Goal: Obtain resource: Download file/media

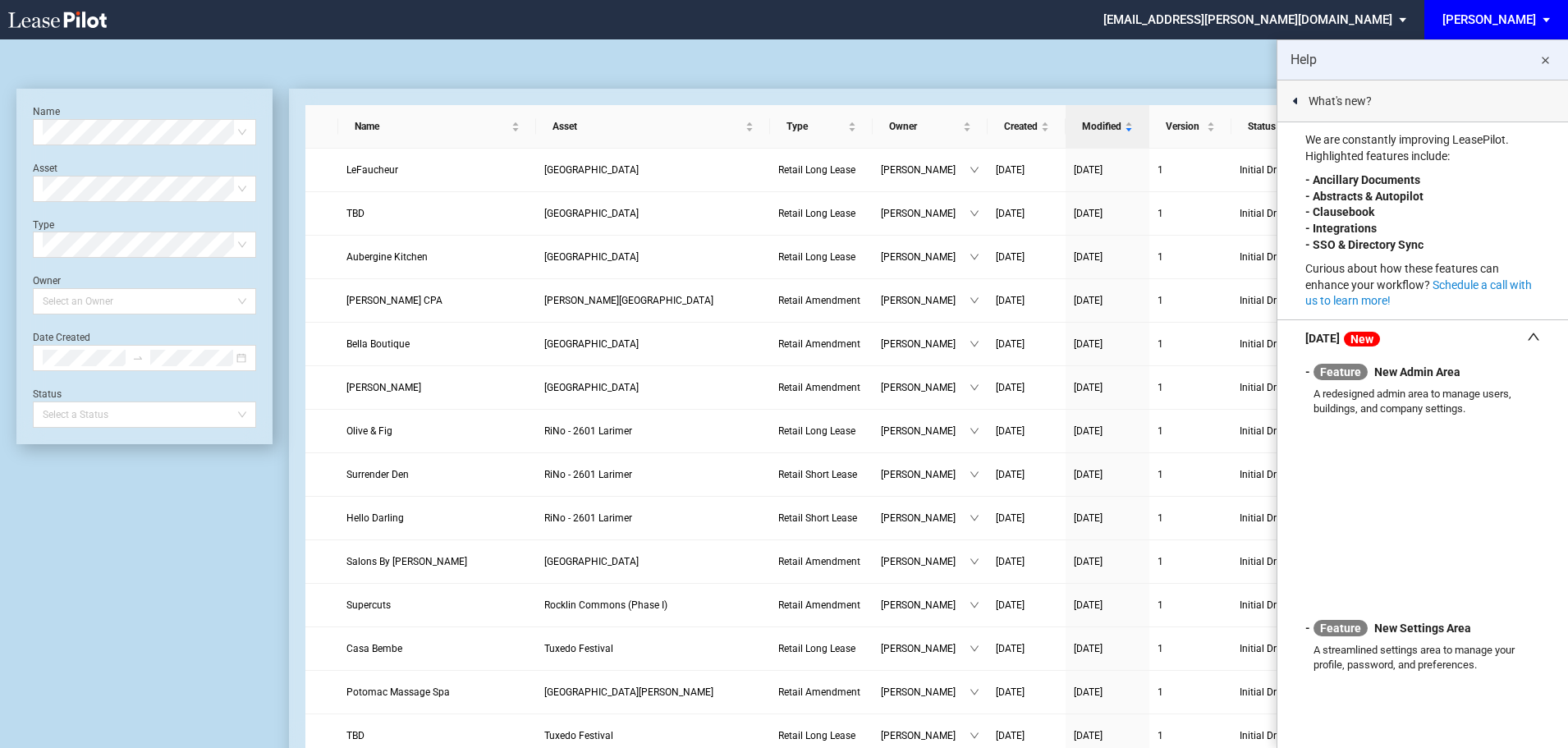
click at [1543, 58] on md-icon "close" at bounding box center [1545, 60] width 20 height 20
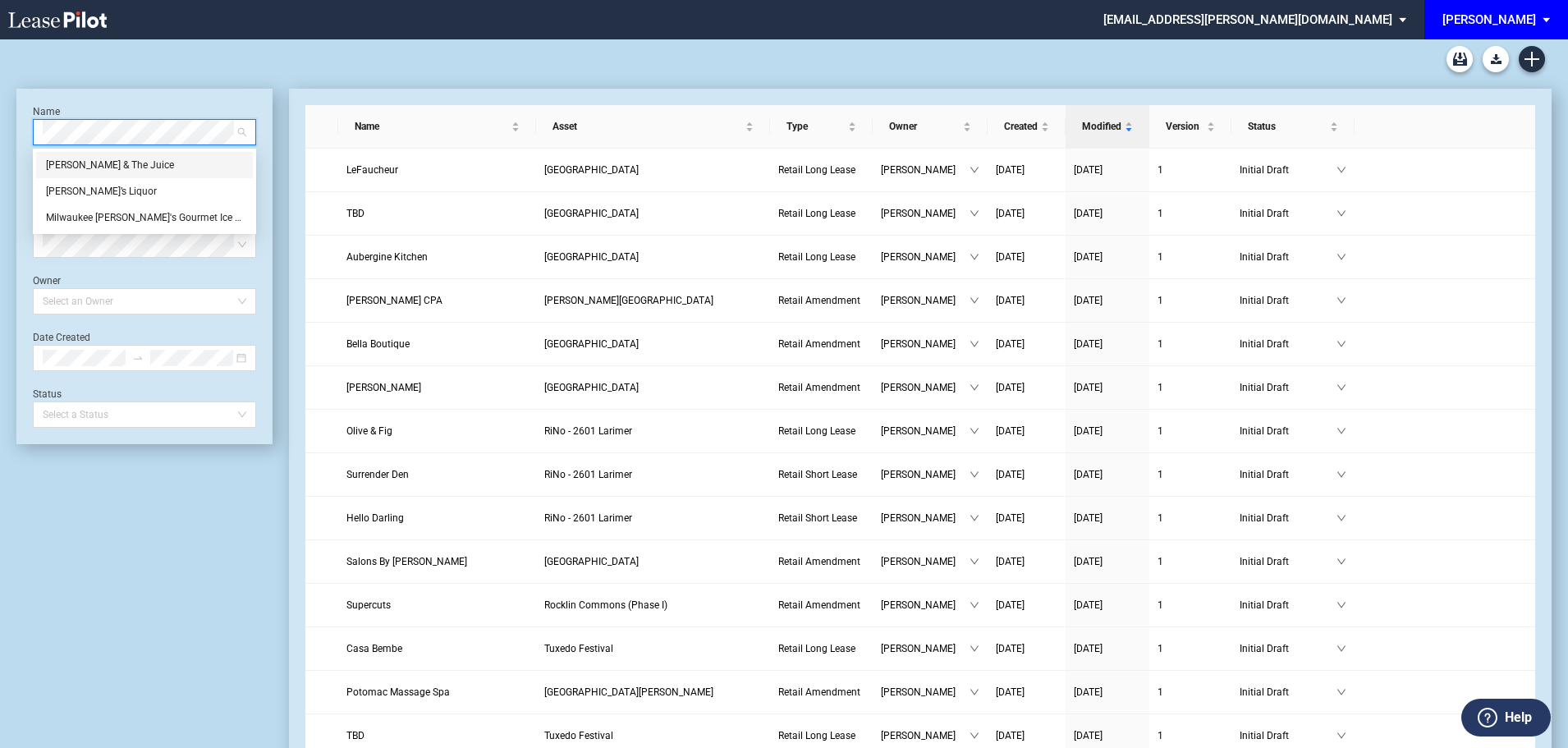
click at [73, 162] on div "Joe & The Juice" at bounding box center [144, 164] width 197 height 16
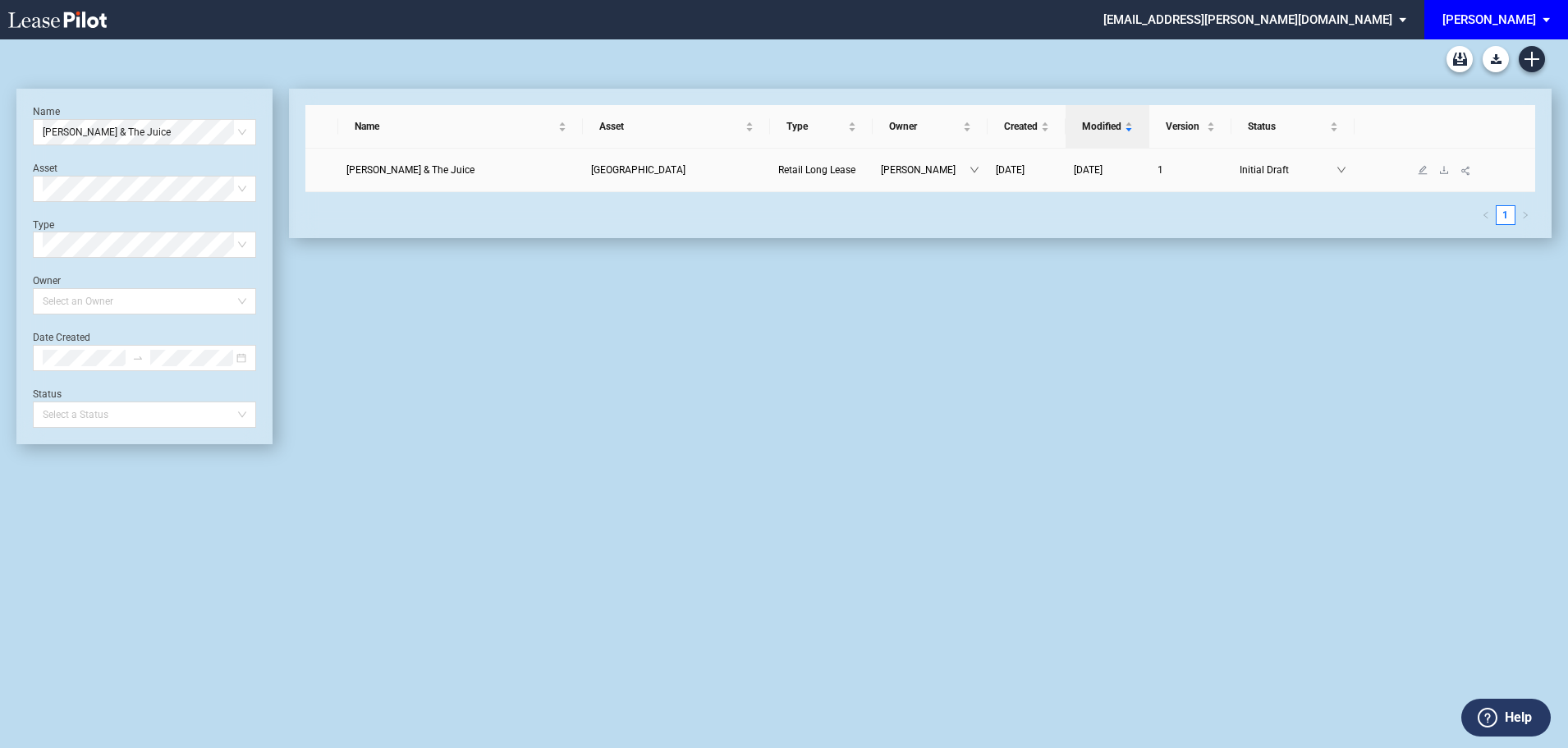
click at [408, 175] on span "Joe & The Juice" at bounding box center [410, 170] width 128 height 11
click at [591, 175] on span "[GEOGRAPHIC_DATA]" at bounding box center [638, 170] width 94 height 11
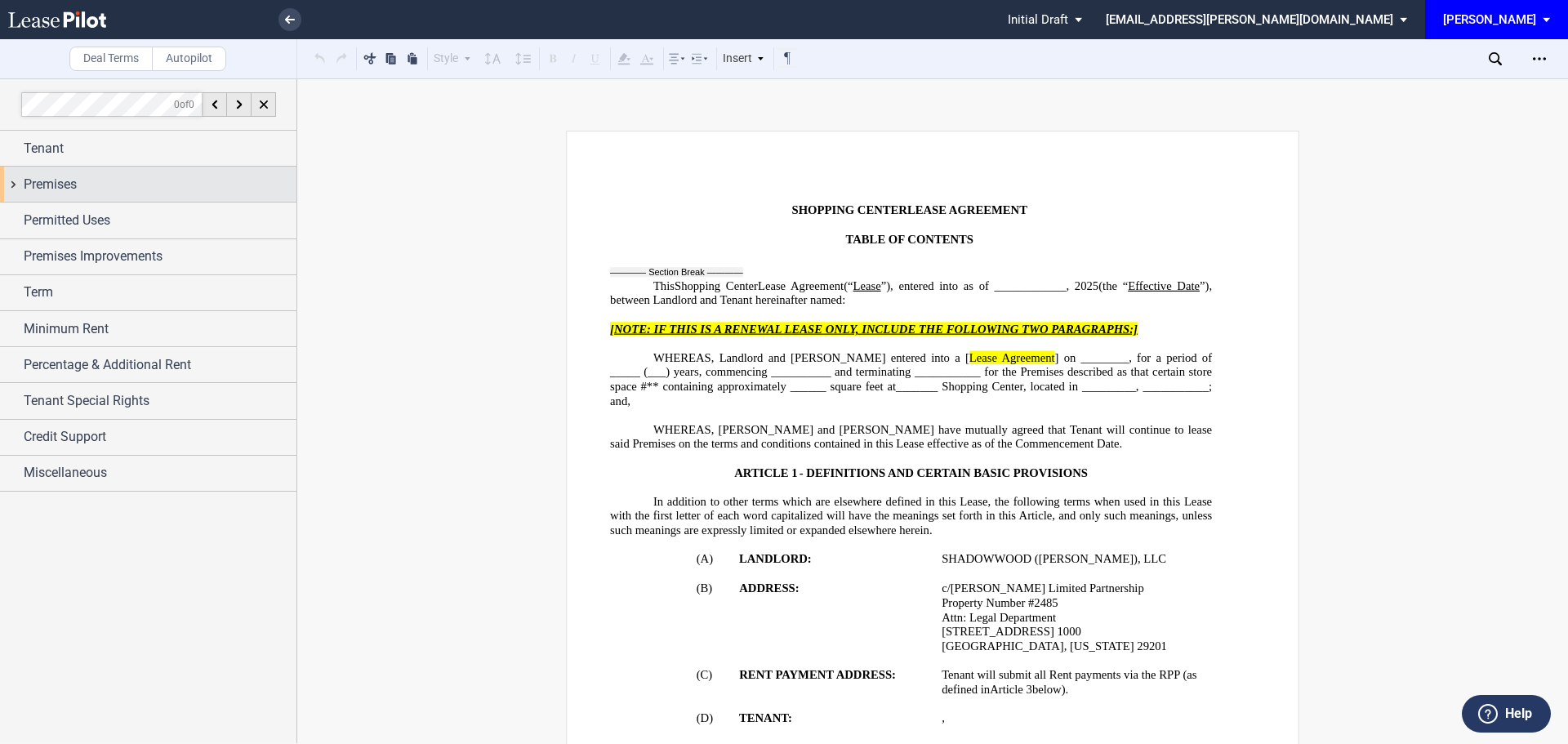
click at [70, 188] on span "Premises" at bounding box center [50, 184] width 53 height 20
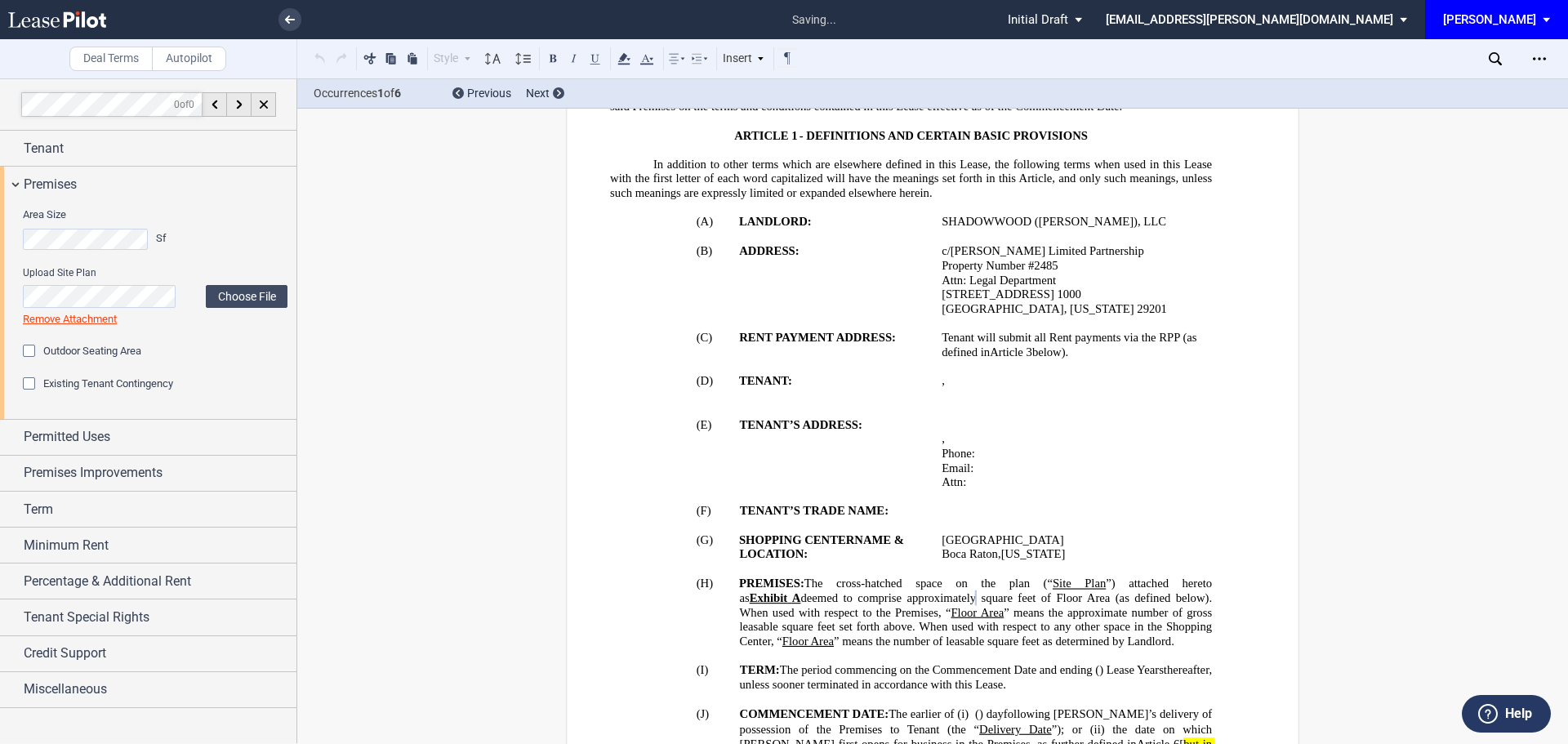
scroll to position [561, 0]
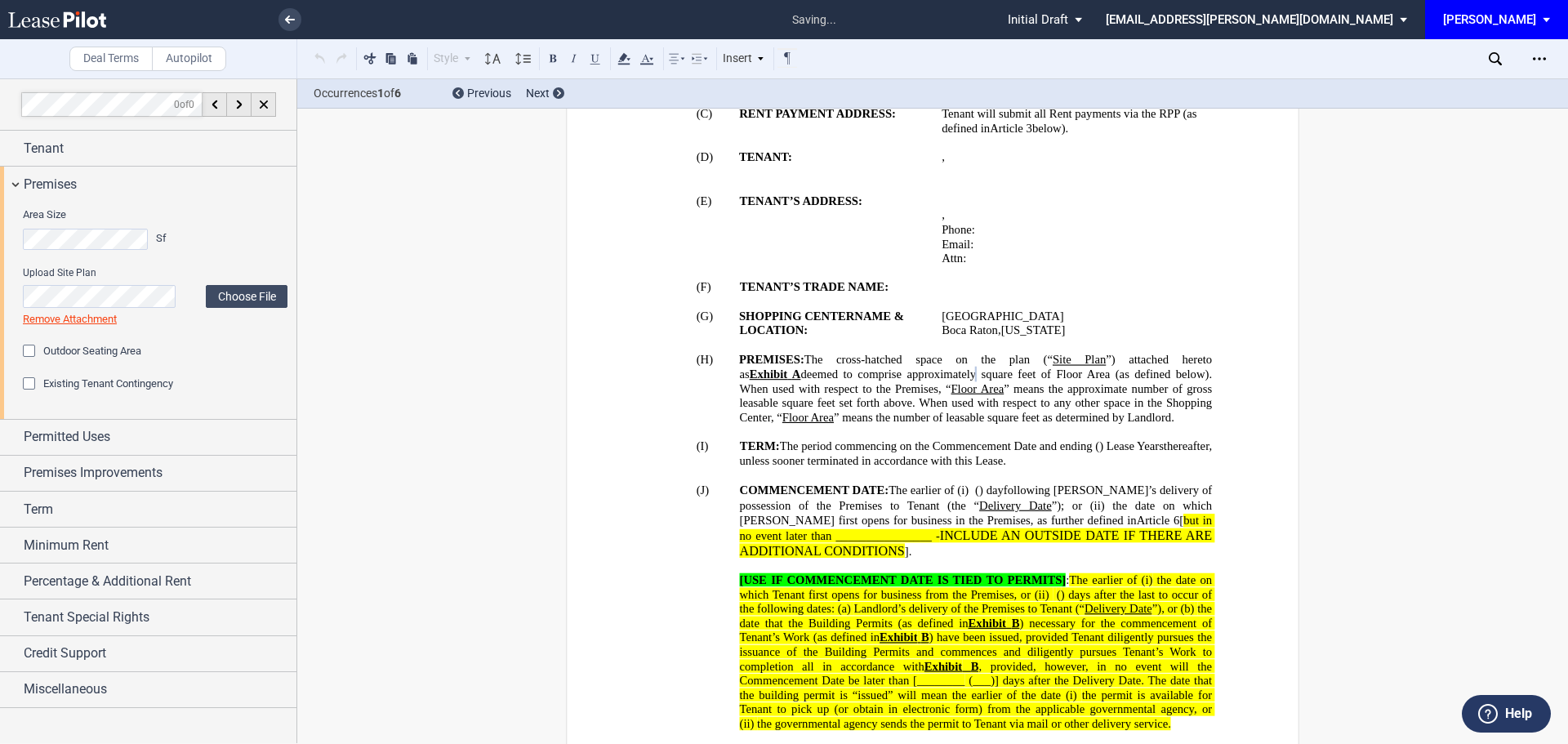
click at [215, 238] on div "Area Size Sf" at bounding box center [156, 236] width 285 height 58
click at [41, 506] on span "Term" at bounding box center [38, 510] width 29 height 20
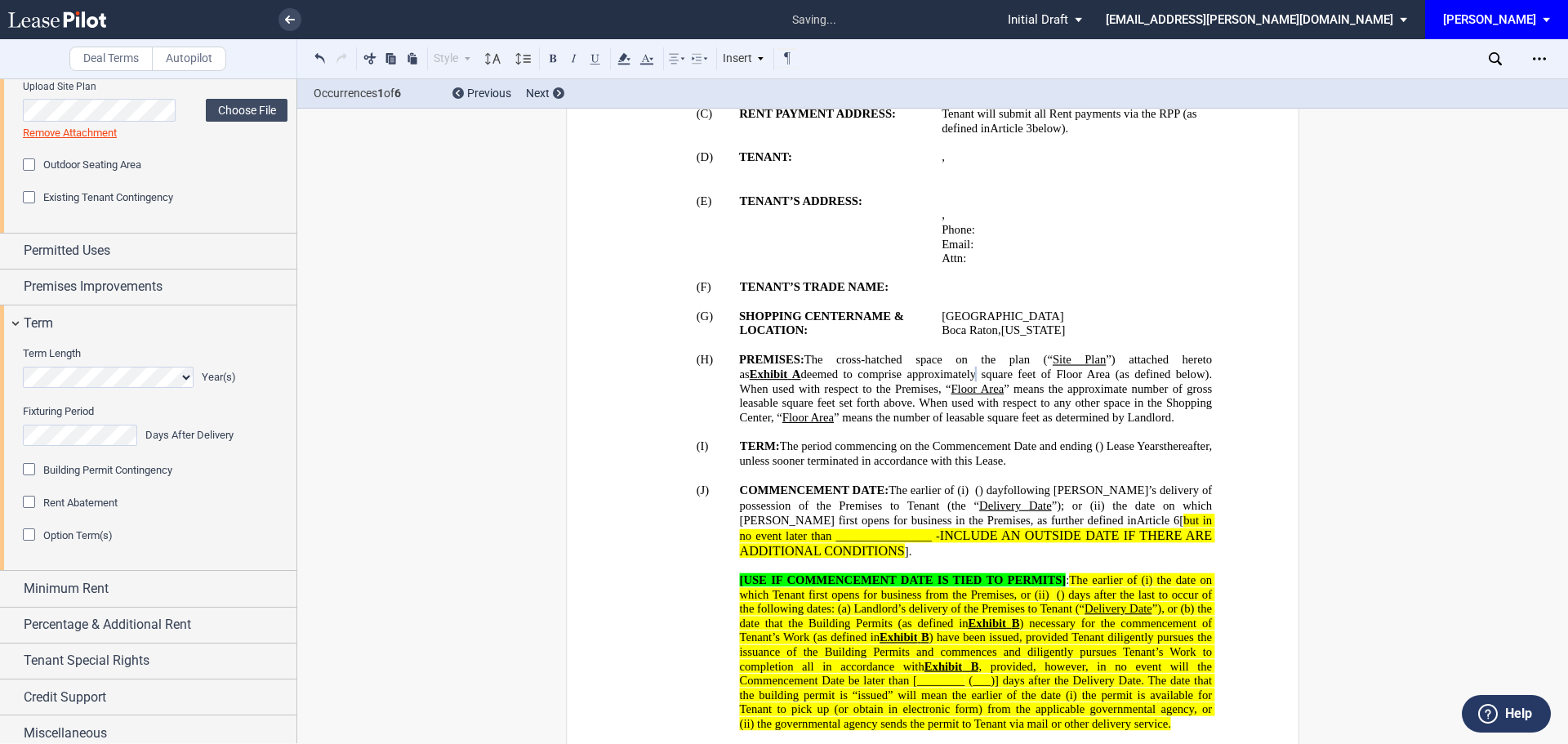
scroll to position [195, 0]
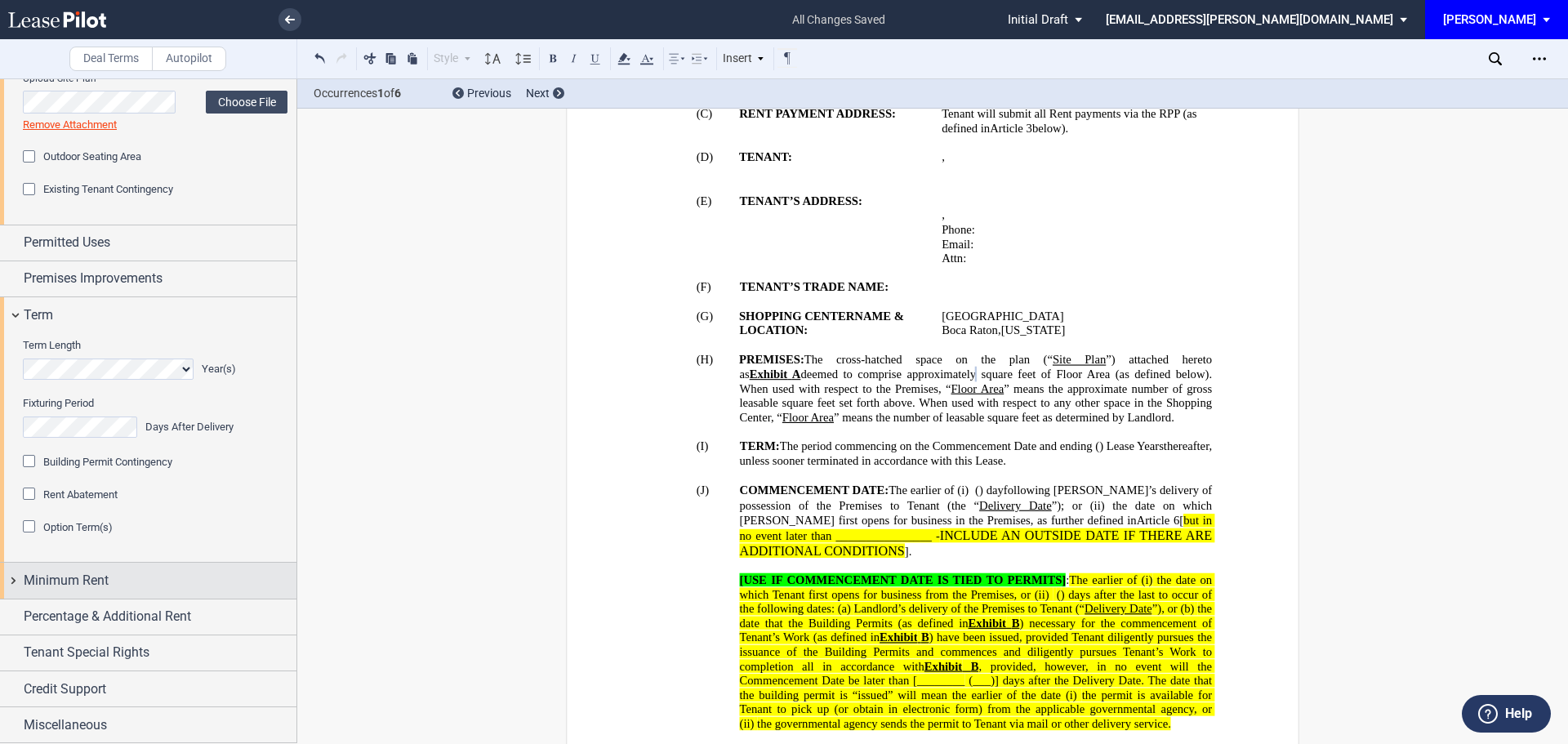
click at [68, 587] on span "Minimum Rent" at bounding box center [66, 581] width 85 height 20
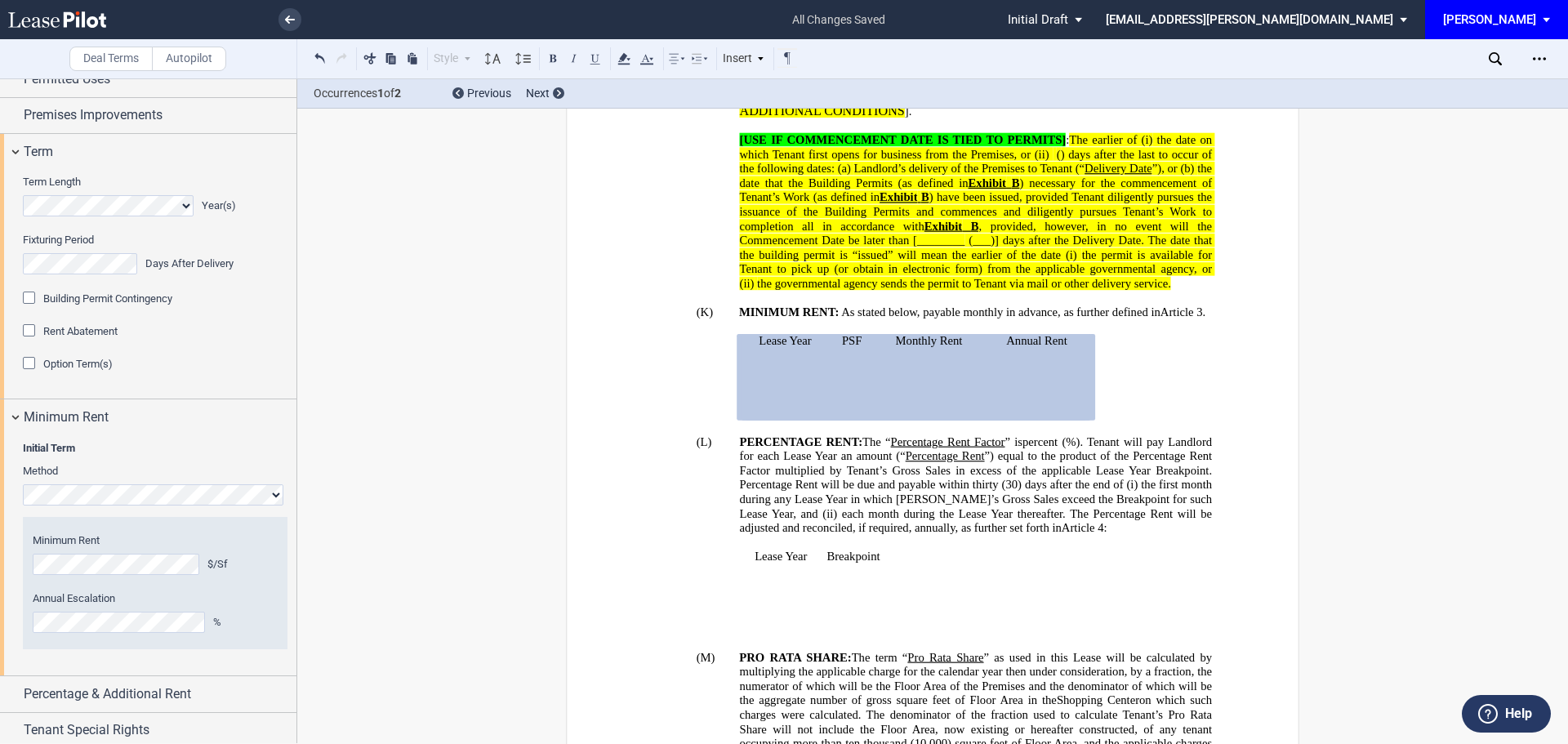
scroll to position [436, 0]
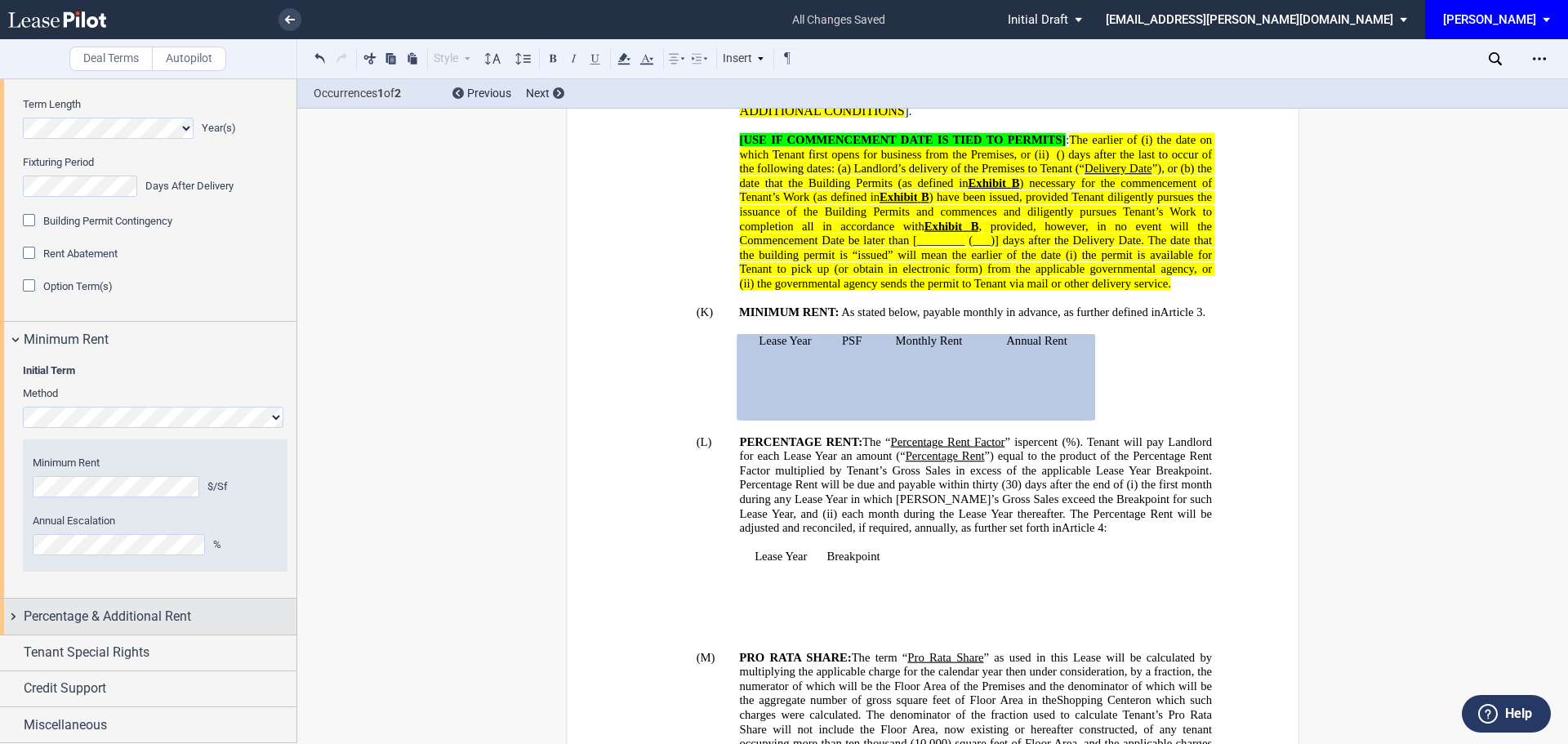
click at [114, 611] on span "Percentage & Additional Rent" at bounding box center [107, 617] width 167 height 20
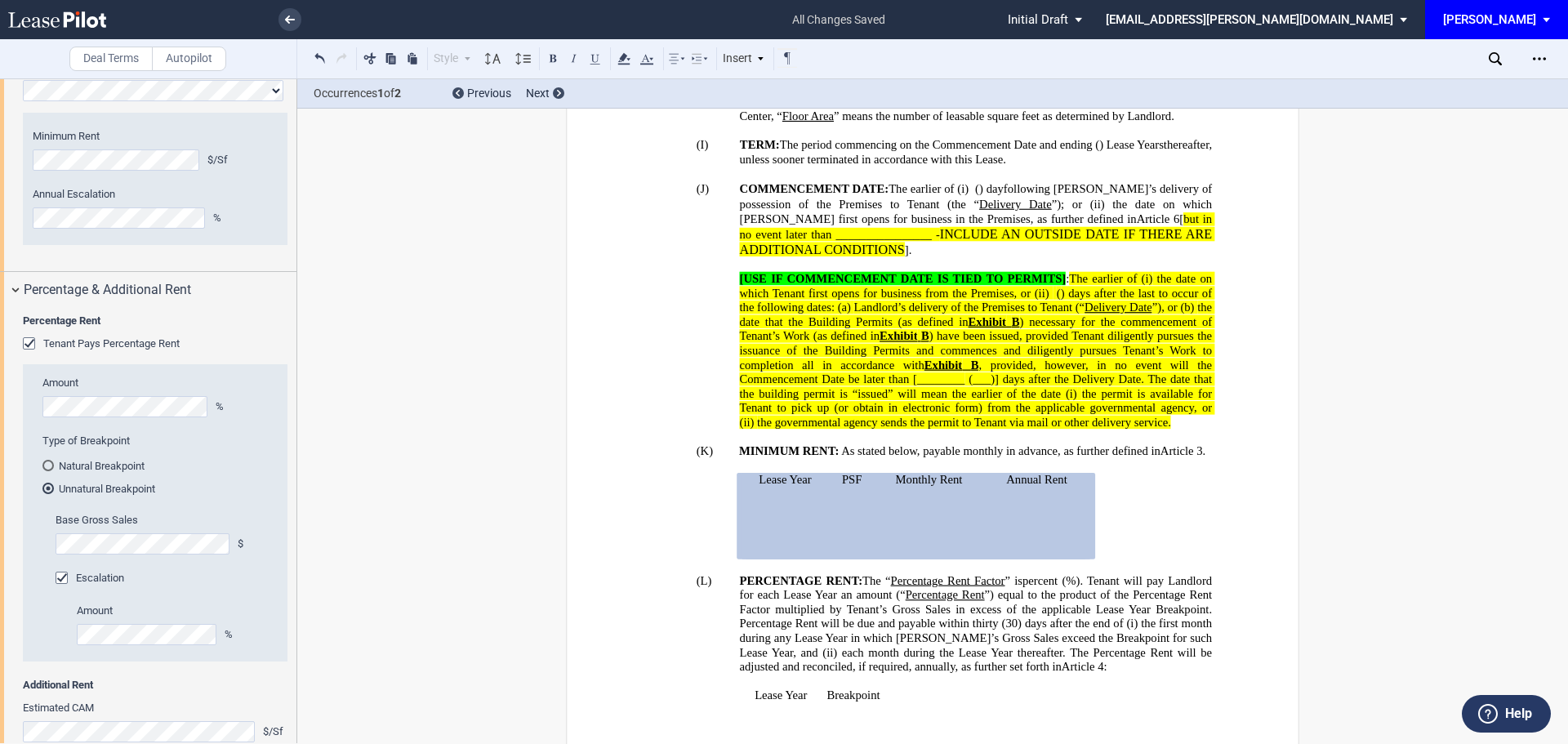
scroll to position [1062, 0]
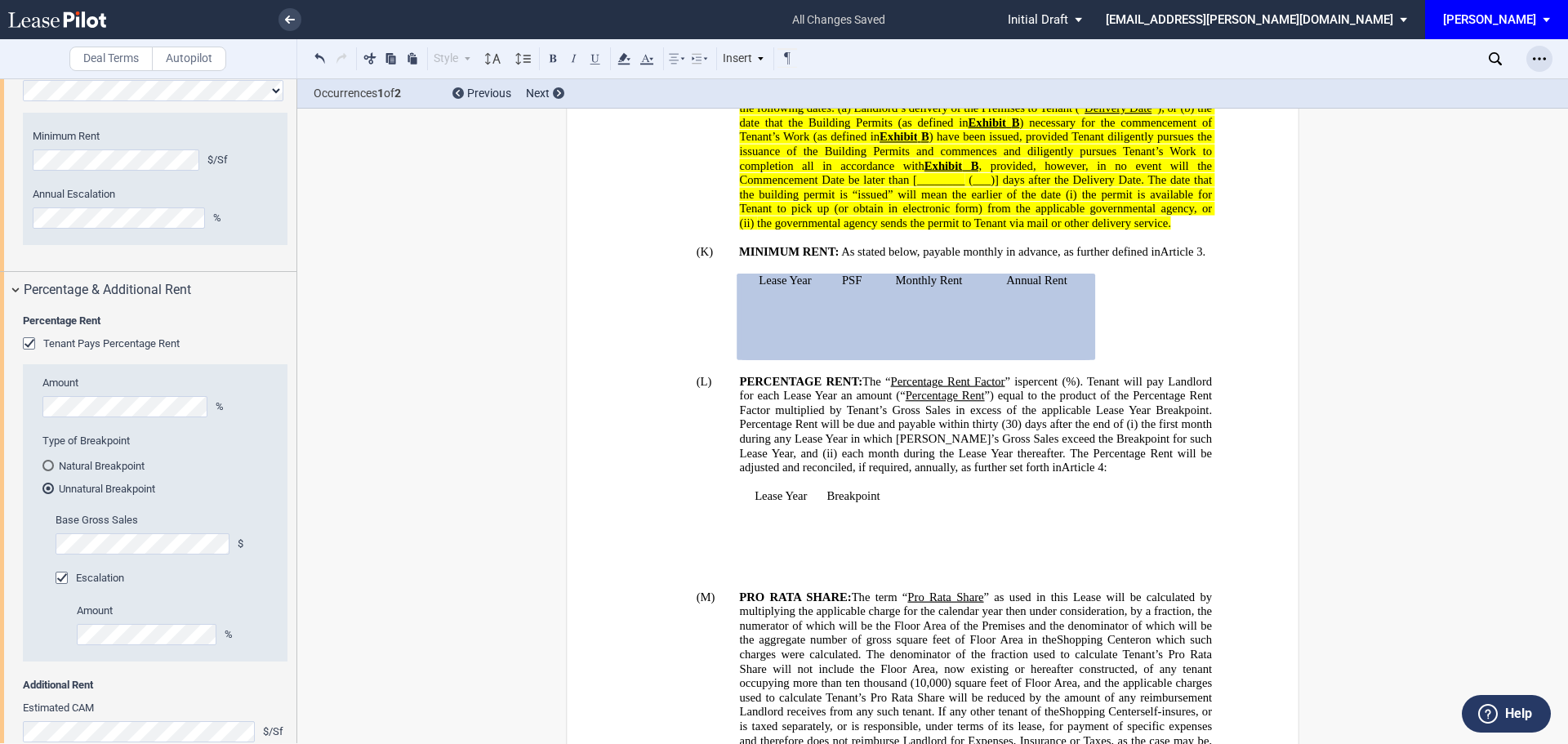
click at [1547, 56] on div "Open Lease options menu" at bounding box center [1540, 59] width 27 height 27
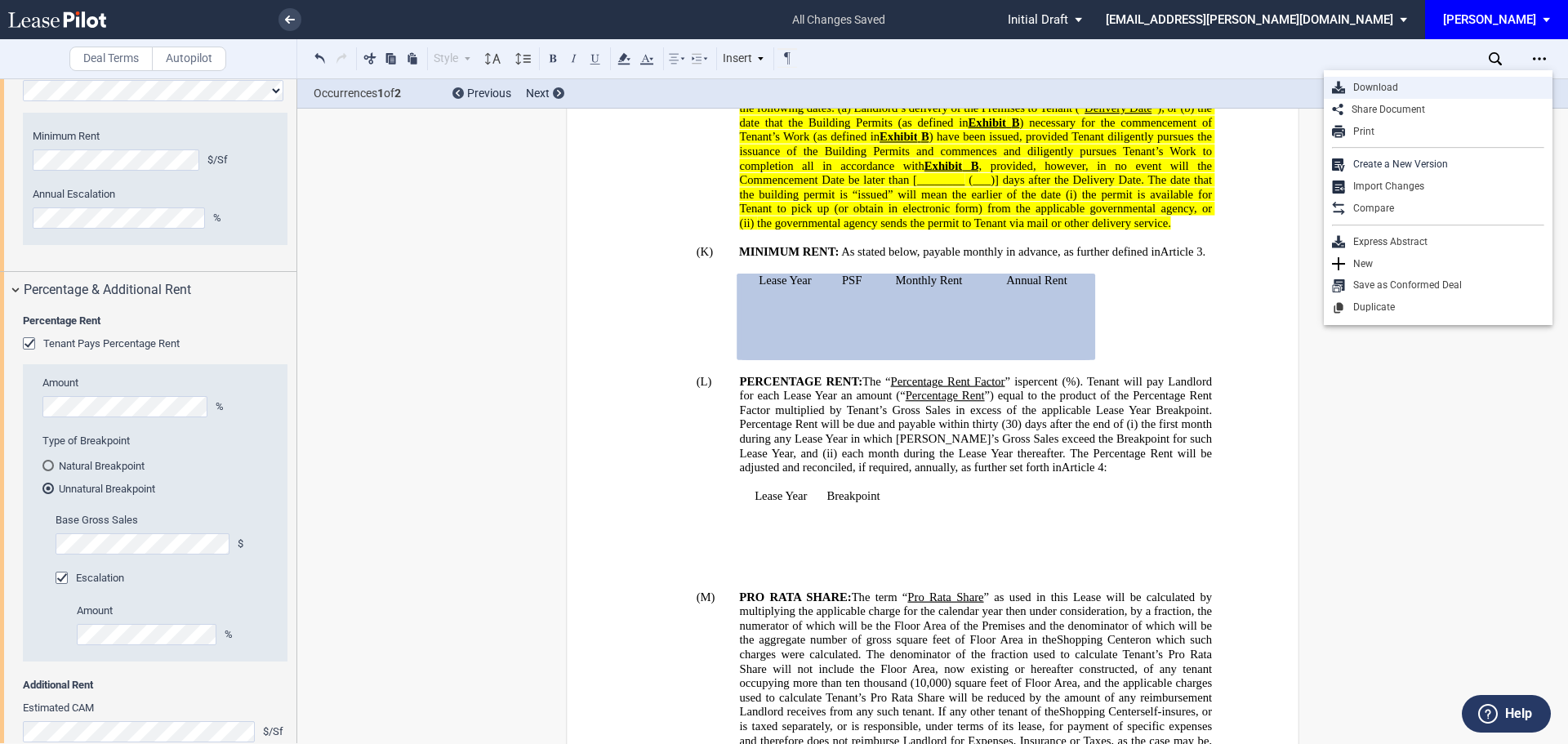
click at [1390, 87] on div "Download" at bounding box center [1445, 87] width 199 height 14
